Goal: Find specific page/section: Find specific page/section

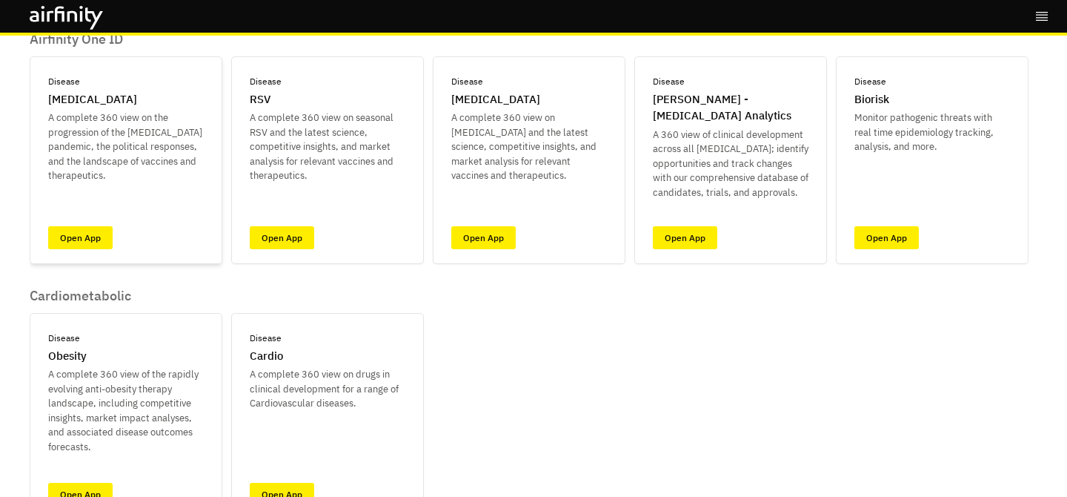
scroll to position [117, 0]
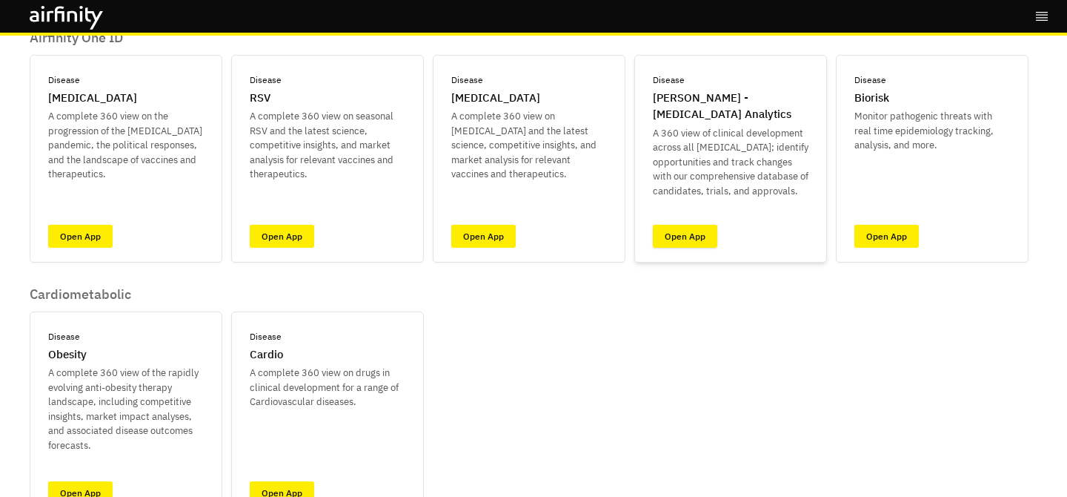
click at [698, 236] on link "Open App" at bounding box center [685, 236] width 64 height 23
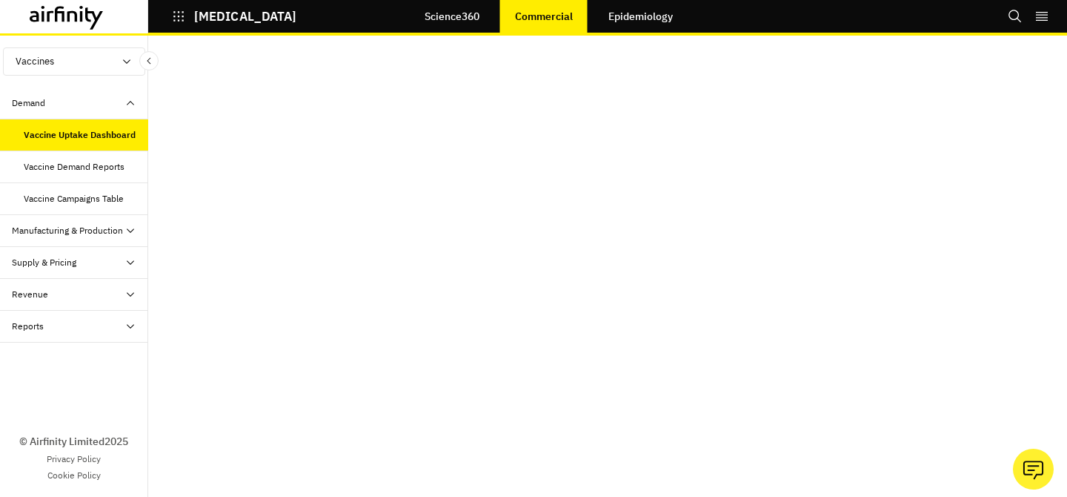
click at [74, 56] on button "Vaccines" at bounding box center [74, 61] width 142 height 28
click at [78, 110] on p "Therapeutics" at bounding box center [44, 118] width 80 height 28
